Goal: Transaction & Acquisition: Register for event/course

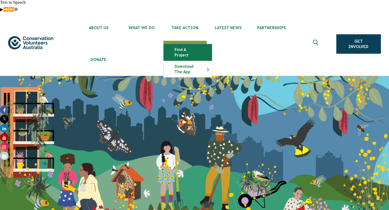
click at [179, 45] on link "Find a project" at bounding box center [188, 52] width 48 height 16
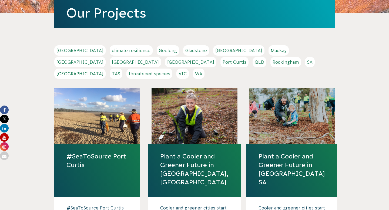
scroll to position [135, 0]
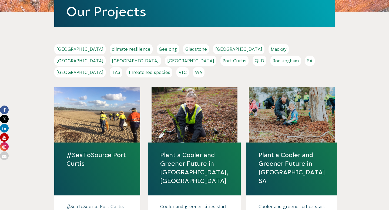
click at [253, 56] on link "QLD" at bounding box center [260, 61] width 14 height 10
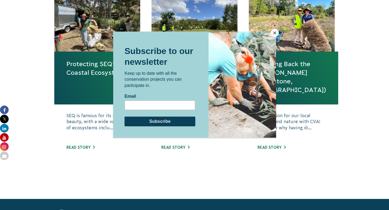
scroll to position [439, 0]
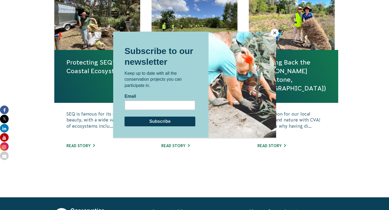
click at [275, 31] on button "Close" at bounding box center [275, 33] width 8 height 8
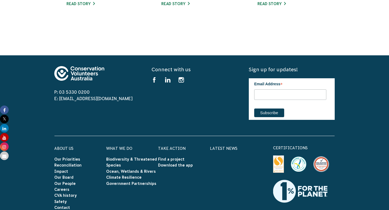
scroll to position [591, 0]
